Goal: Task Accomplishment & Management: Manage account settings

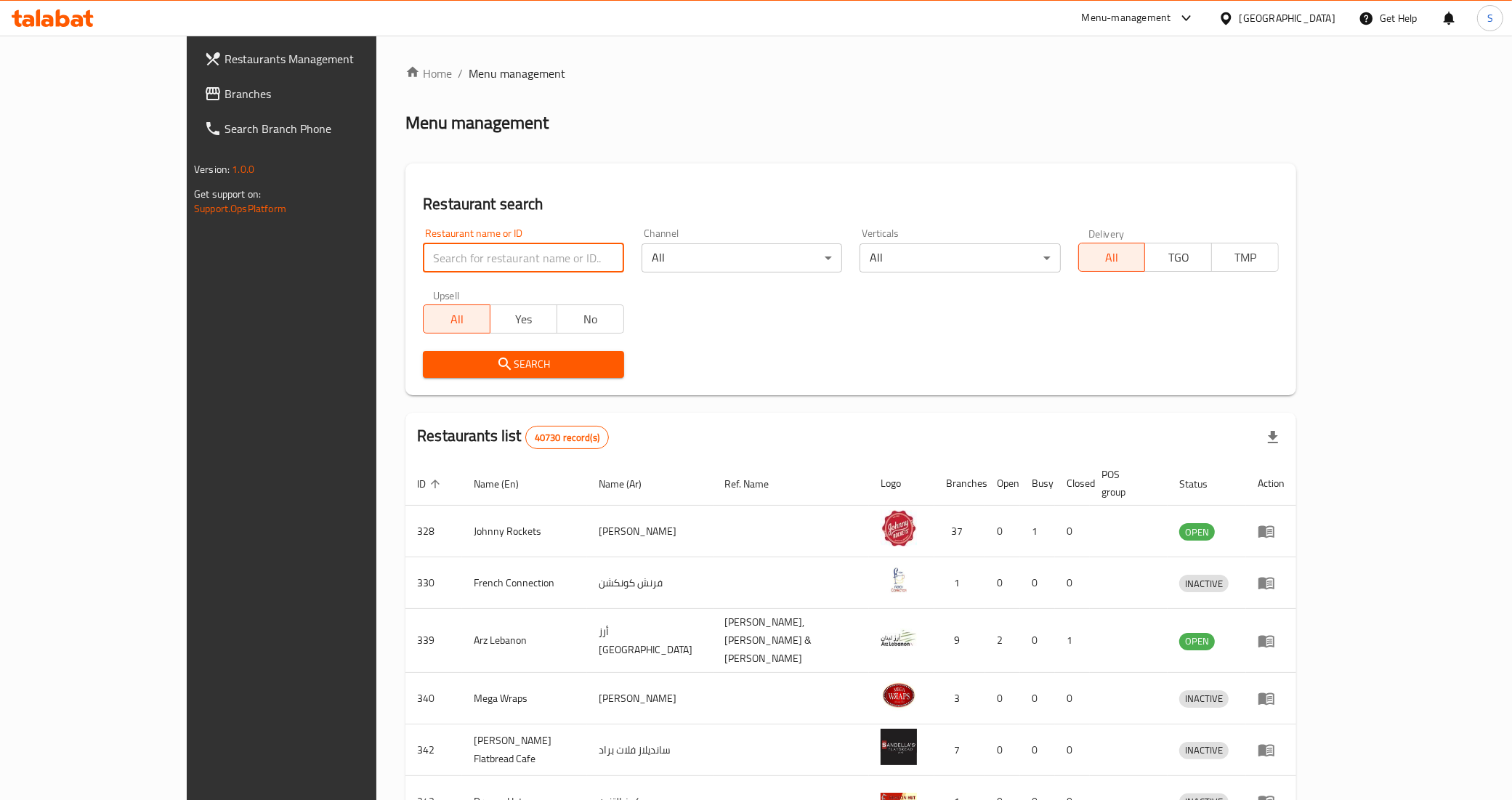
click at [448, 260] on input "search" at bounding box center [523, 258] width 200 height 29
paste input "676941"
type input "676941"
click button "Search" at bounding box center [523, 364] width 200 height 27
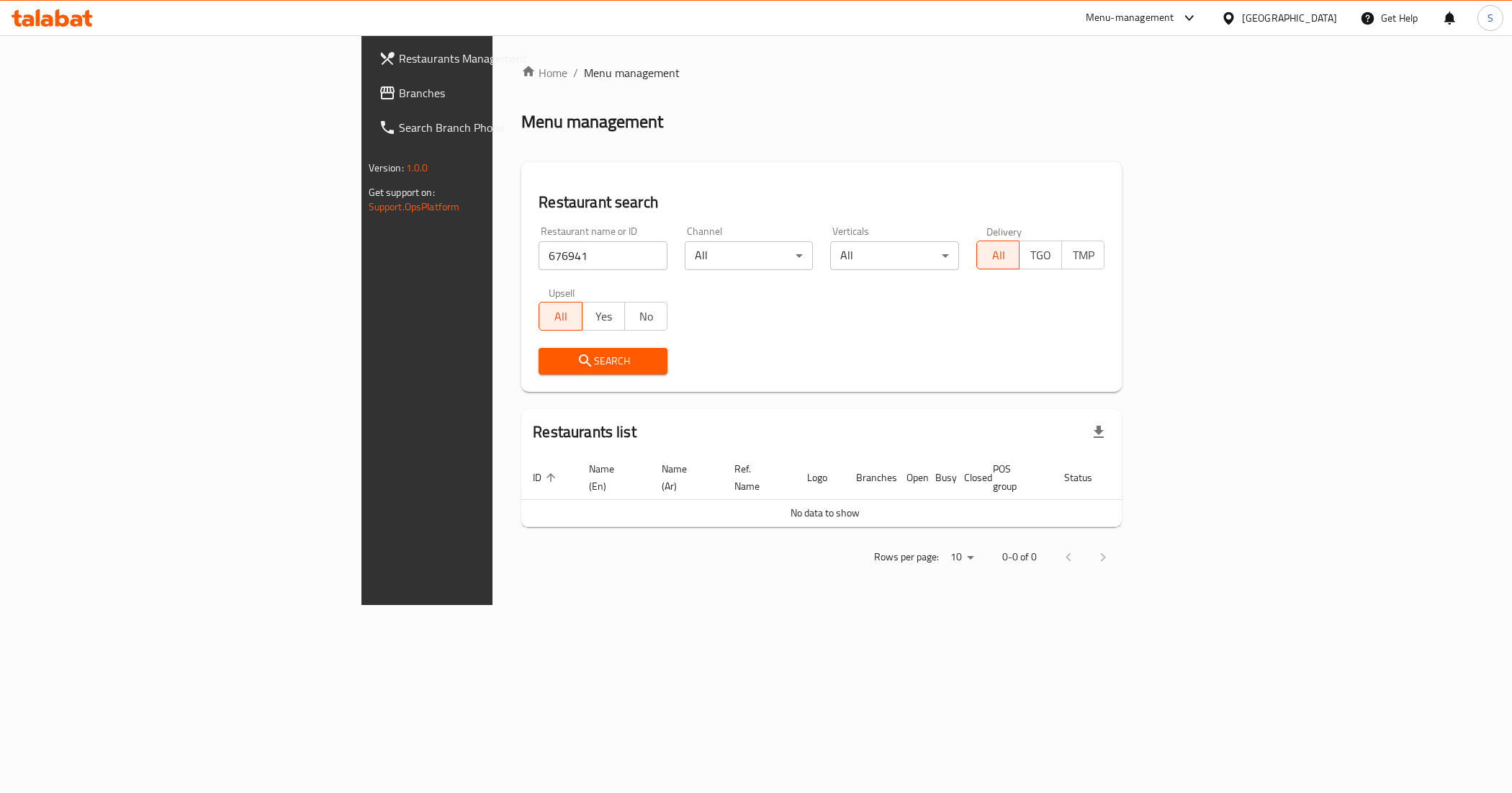
click at [1122, 23] on div "Menu-management" at bounding box center [1129, 18] width 88 height 18
click at [1065, 237] on div "Restaurant-Management" at bounding box center [1053, 226] width 136 height 33
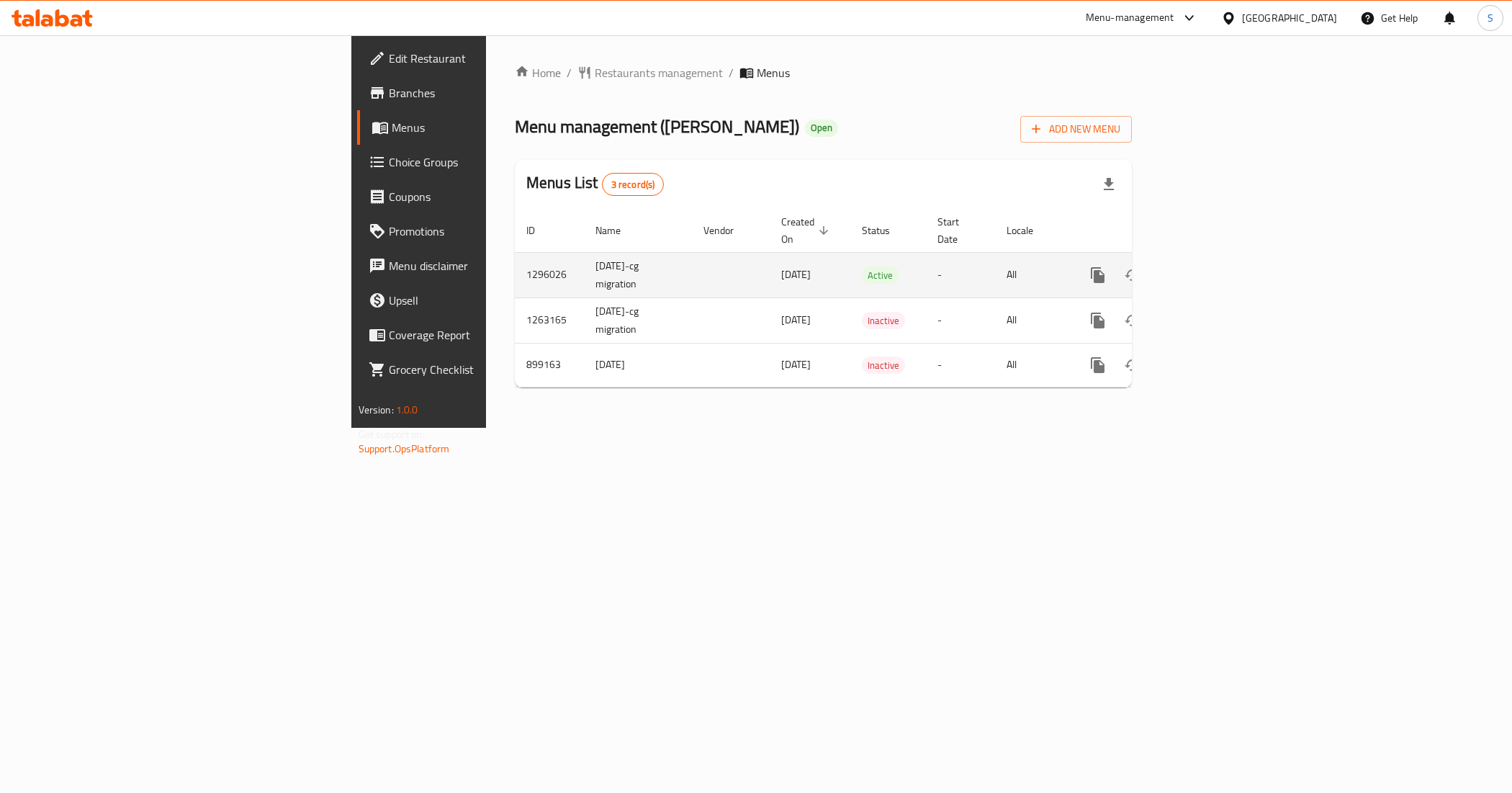
click at [515, 254] on td "1296026" at bounding box center [549, 274] width 69 height 45
click at [389, 88] on span "Branches" at bounding box center [491, 93] width 204 height 18
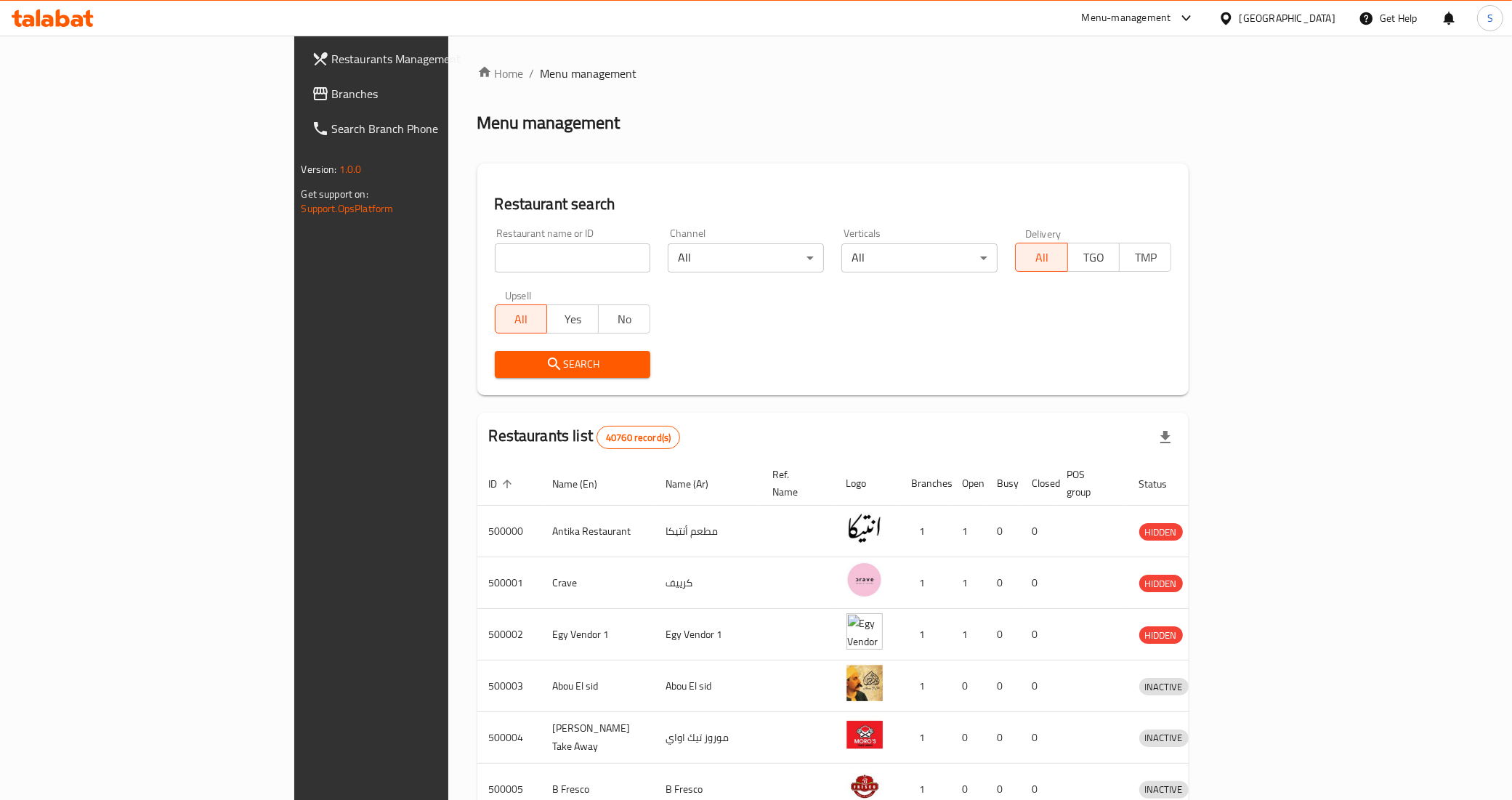
click at [332, 89] on span "Branches" at bounding box center [434, 93] width 204 height 18
